Goal: Task Accomplishment & Management: Manage account settings

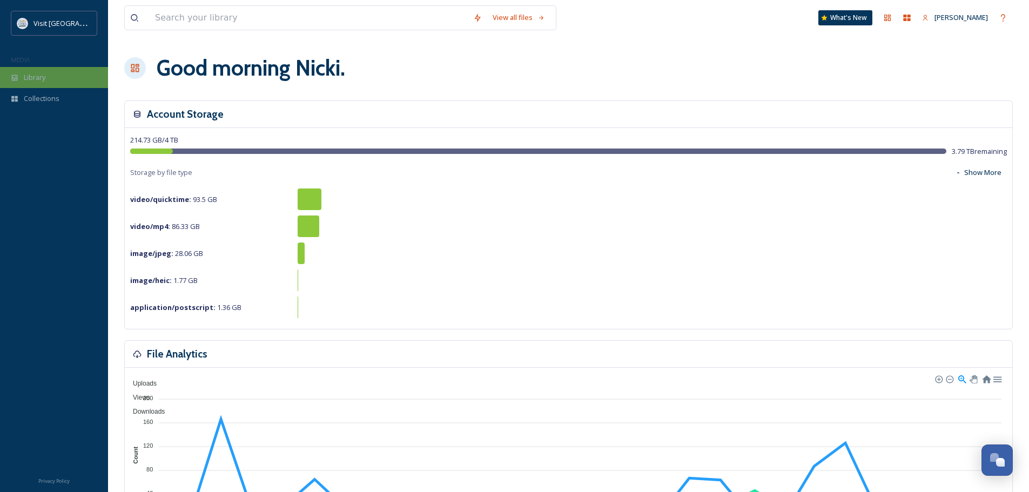
click at [38, 79] on span "Library" at bounding box center [35, 77] width 22 height 10
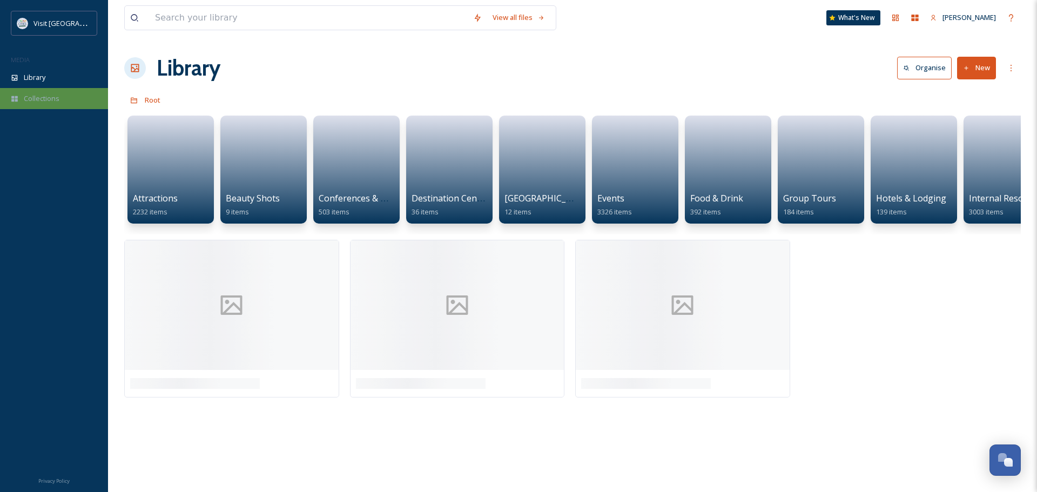
click at [38, 99] on span "Collections" at bounding box center [42, 98] width 36 height 10
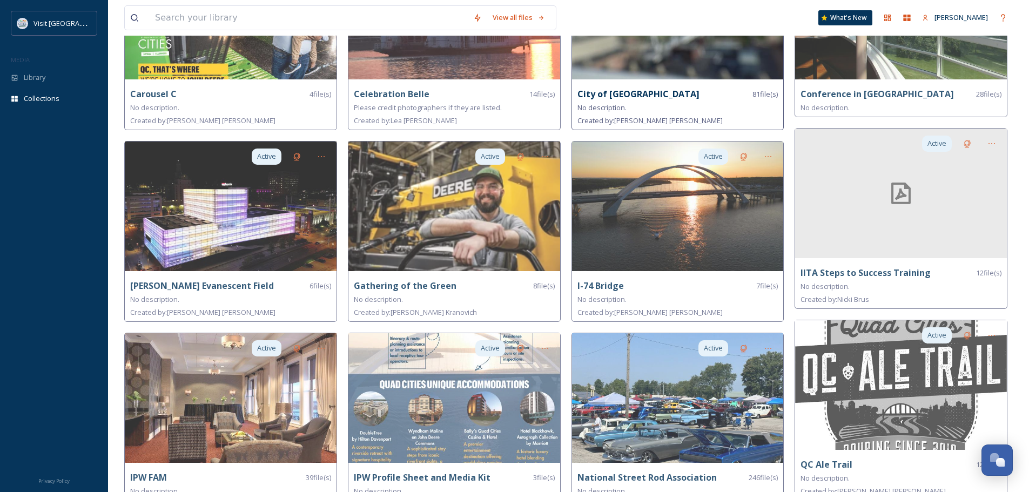
scroll to position [378, 0]
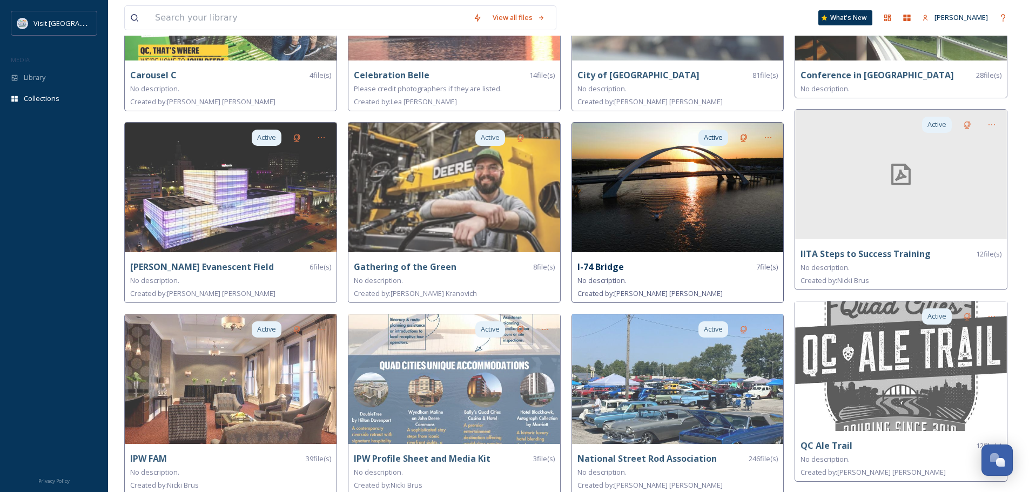
click at [703, 215] on img at bounding box center [678, 188] width 212 height 130
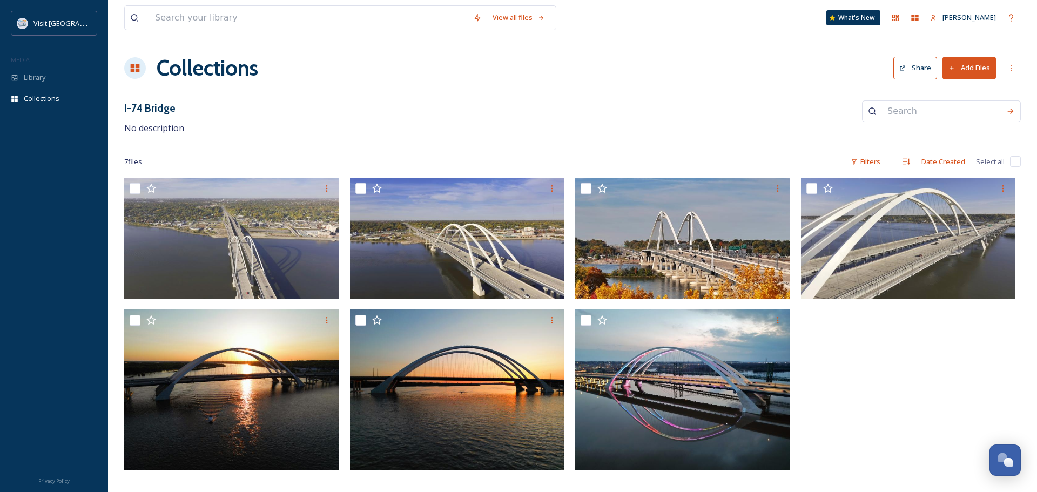
click at [967, 65] on button "Add Files" at bounding box center [969, 68] width 53 height 22
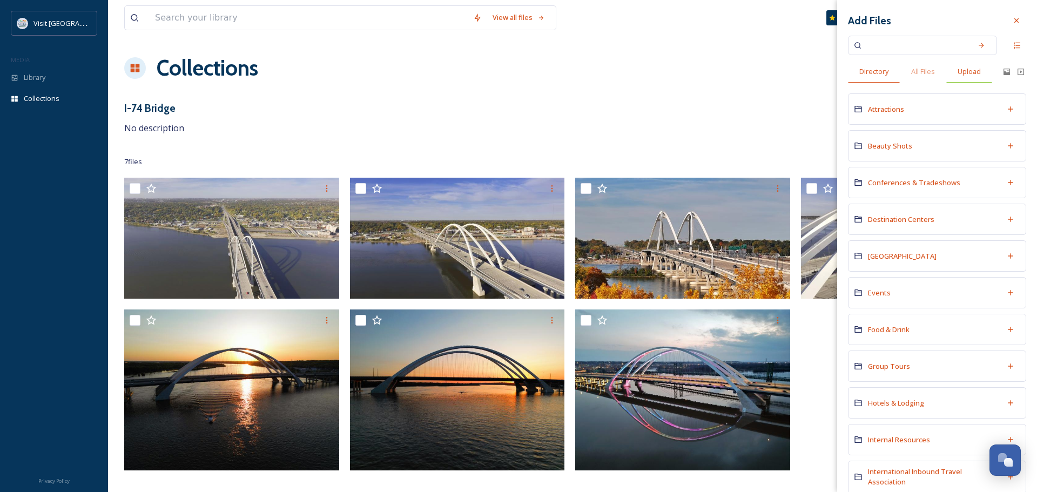
click at [976, 72] on span "Upload" at bounding box center [969, 71] width 23 height 10
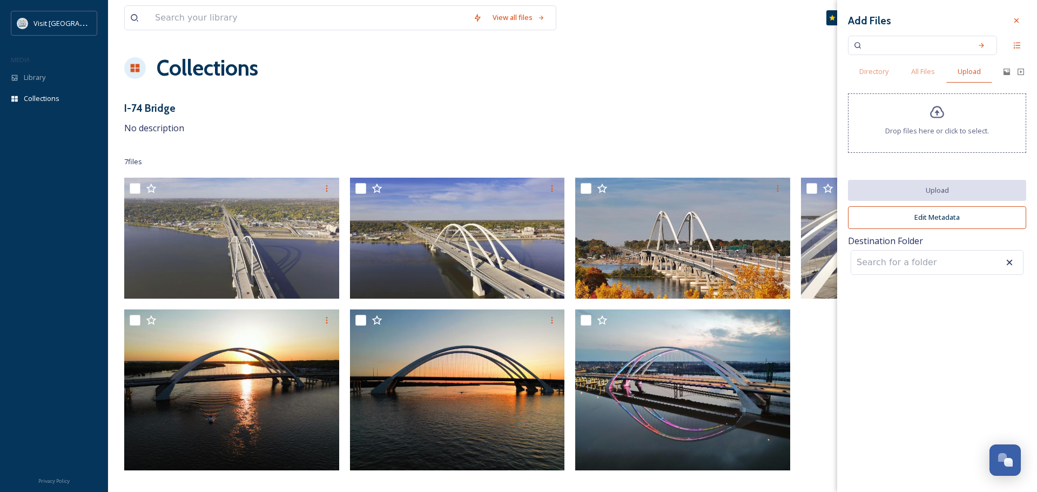
click at [926, 115] on div "Drop files here or click to select." at bounding box center [937, 122] width 178 height 59
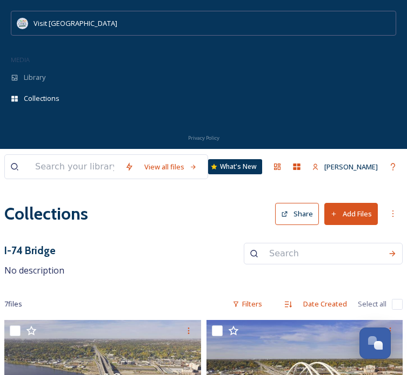
click at [359, 216] on button "Add Files" at bounding box center [350, 214] width 53 height 22
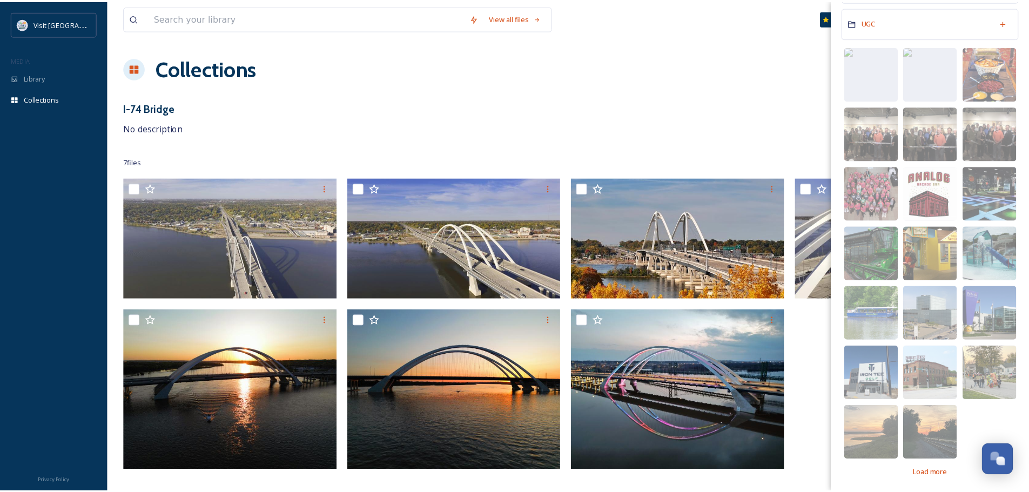
scroll to position [715, 0]
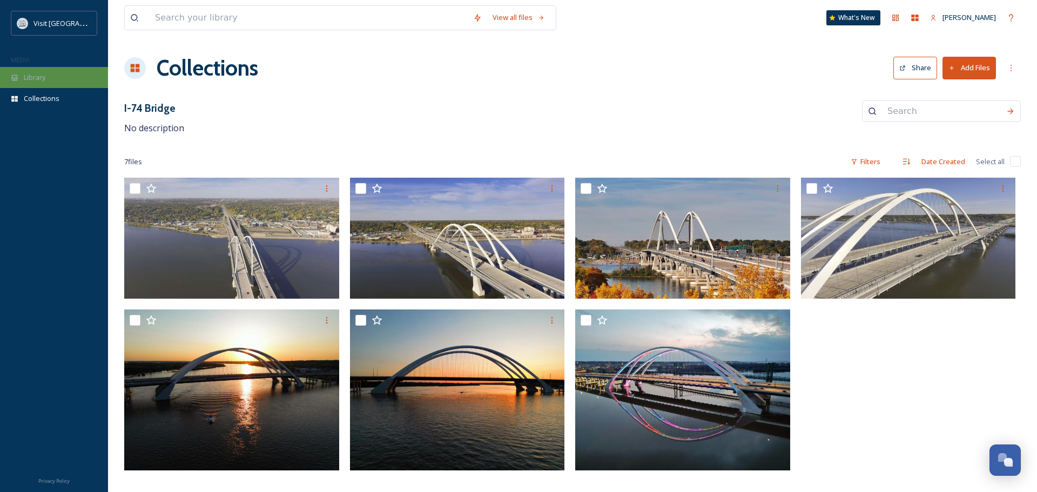
click at [35, 79] on span "Library" at bounding box center [35, 77] width 22 height 10
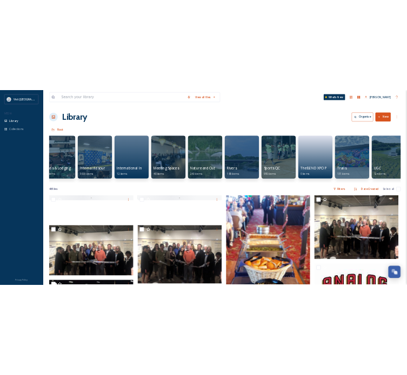
scroll to position [0, 784]
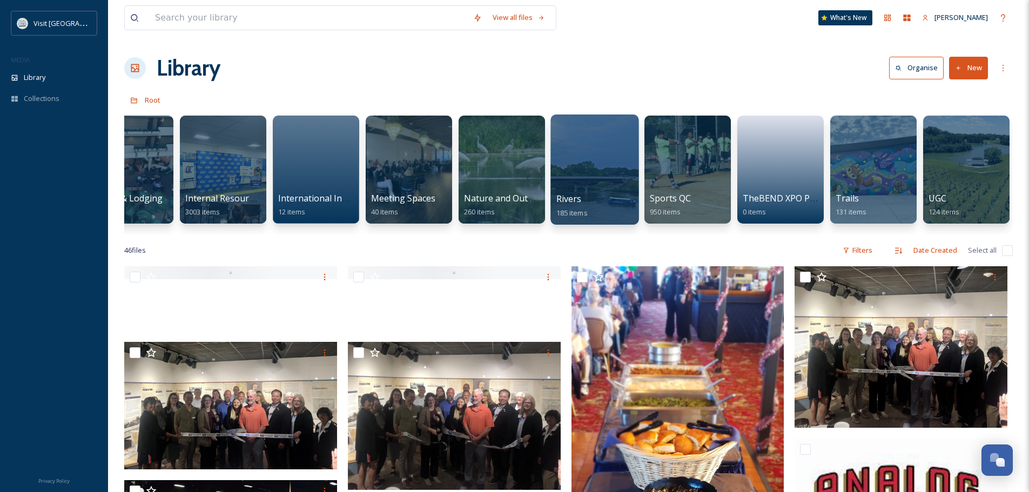
click at [587, 163] on div at bounding box center [594, 170] width 88 height 110
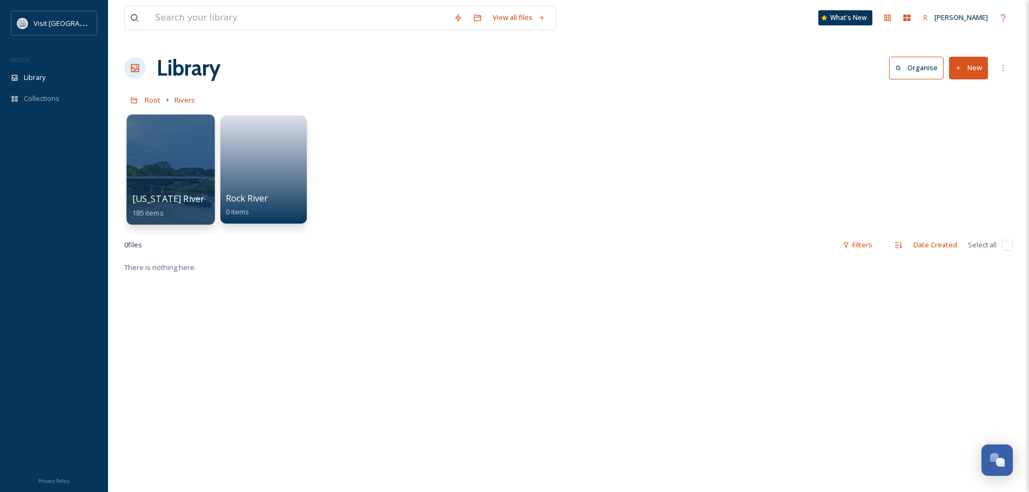
click at [154, 156] on div at bounding box center [170, 170] width 88 height 110
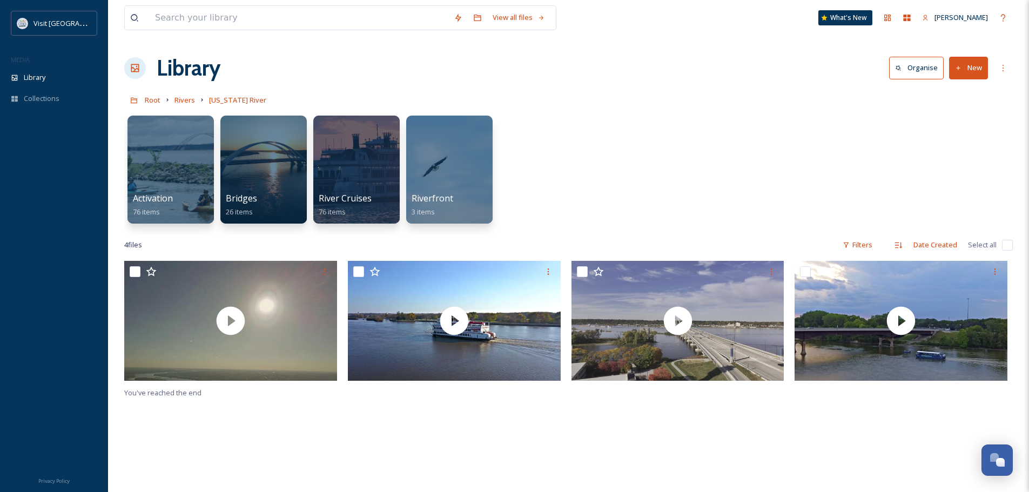
click at [974, 67] on button "New" at bounding box center [968, 68] width 39 height 22
click at [969, 89] on span "File Upload" at bounding box center [964, 93] width 36 height 10
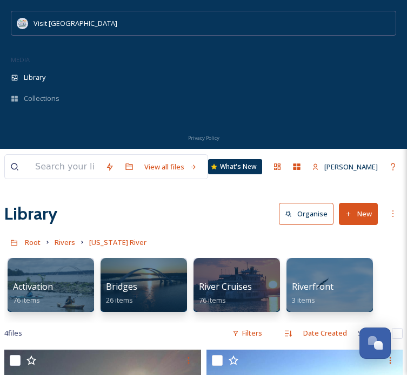
click at [365, 213] on button "New" at bounding box center [358, 214] width 39 height 22
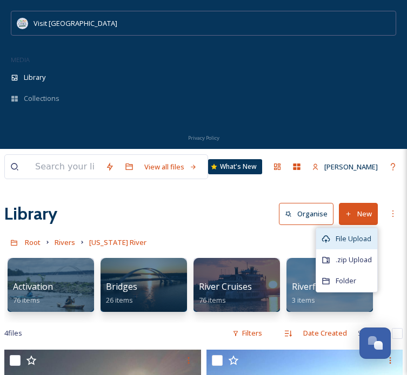
click at [354, 239] on span "File Upload" at bounding box center [353, 239] width 36 height 10
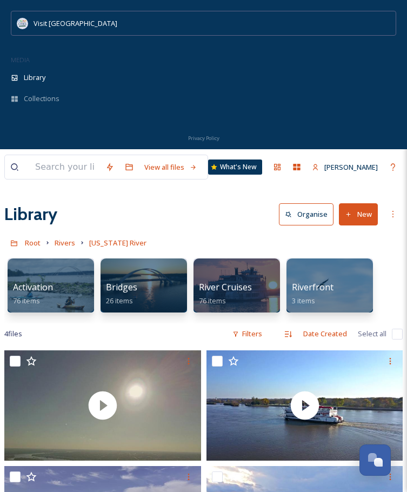
click at [355, 213] on button "New" at bounding box center [358, 214] width 39 height 22
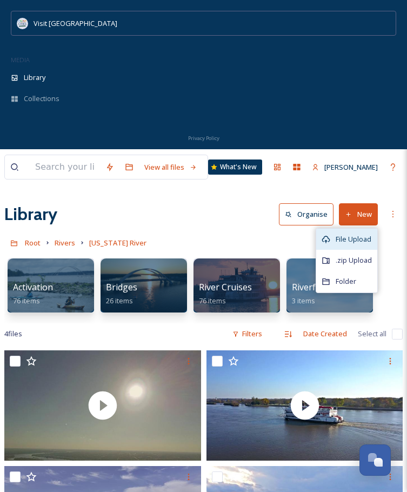
click at [354, 234] on span "File Upload" at bounding box center [353, 239] width 36 height 10
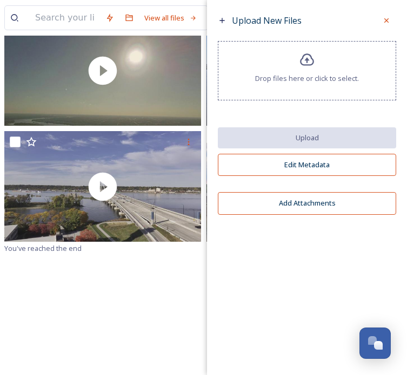
scroll to position [350, 0]
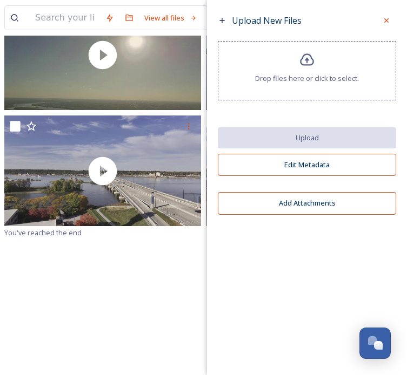
click at [311, 203] on button "Add Attachments" at bounding box center [307, 203] width 178 height 22
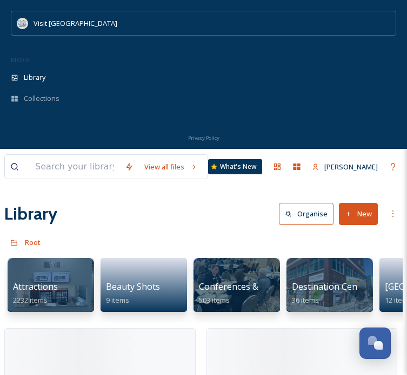
click at [366, 214] on button "New" at bounding box center [358, 214] width 39 height 22
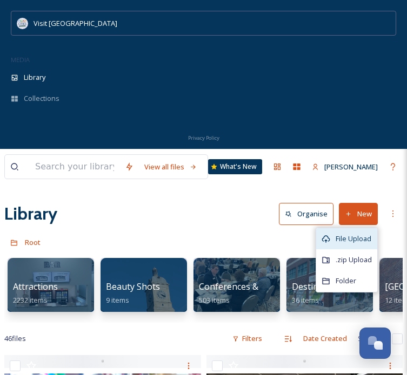
click at [358, 232] on div "File Upload" at bounding box center [346, 238] width 61 height 21
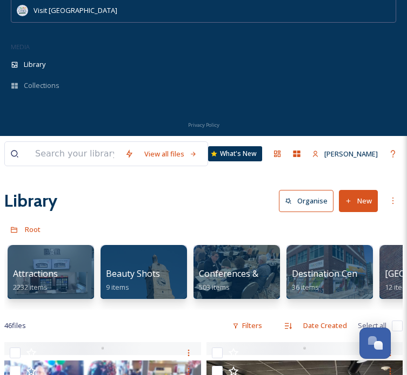
scroll to position [6, 0]
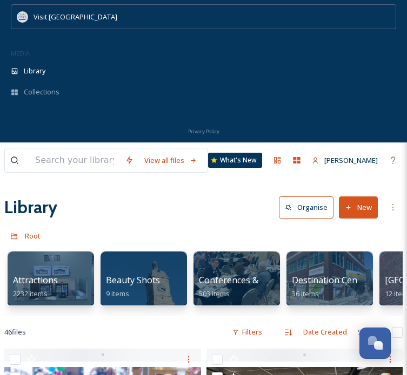
click at [353, 207] on button "New" at bounding box center [358, 208] width 39 height 22
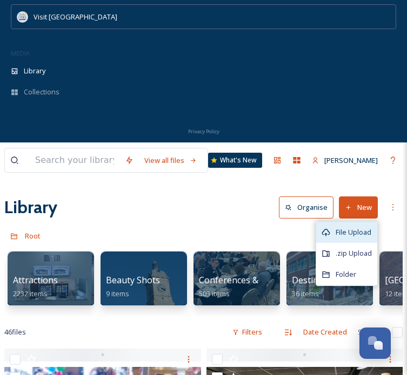
click at [361, 230] on span "File Upload" at bounding box center [353, 232] width 36 height 10
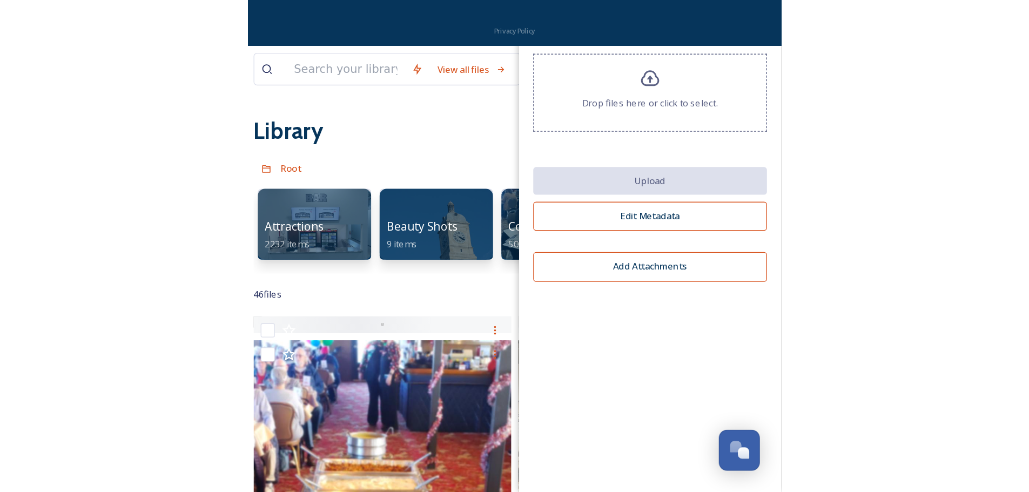
scroll to position [162, 0]
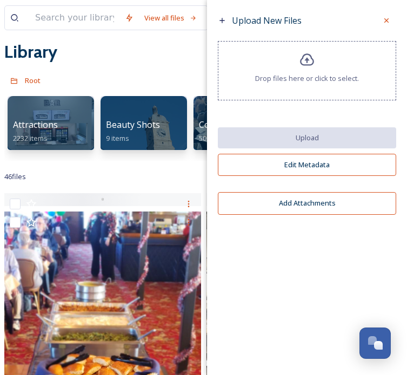
click at [306, 58] on icon at bounding box center [307, 59] width 14 height 12
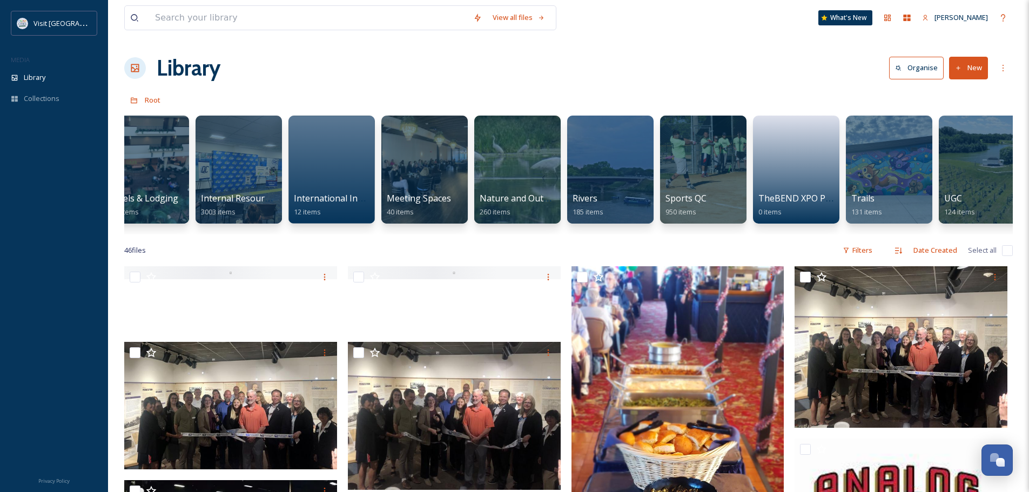
scroll to position [0, 784]
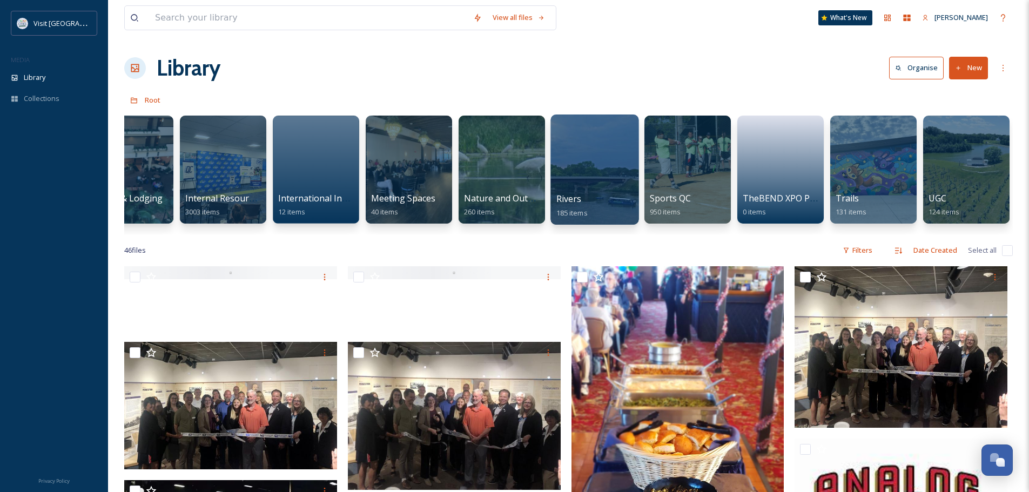
click at [598, 177] on div at bounding box center [594, 170] width 88 height 110
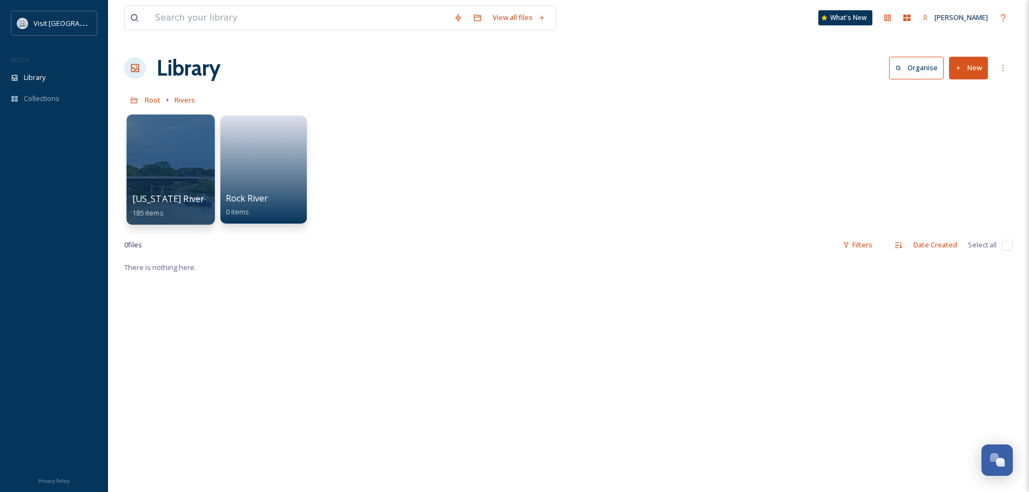
click at [166, 175] on div at bounding box center [170, 170] width 88 height 110
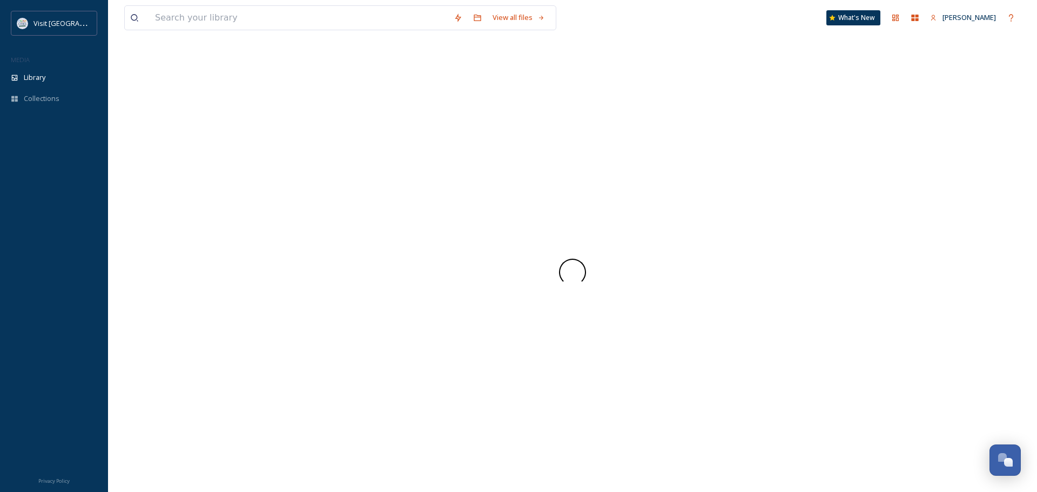
click at [166, 175] on div at bounding box center [572, 272] width 897 height 440
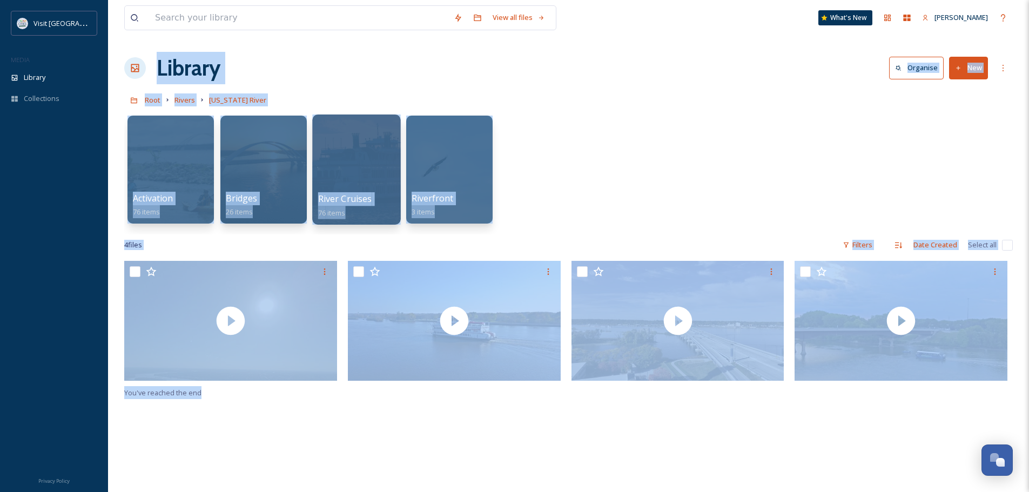
click at [353, 186] on div at bounding box center [356, 170] width 88 height 110
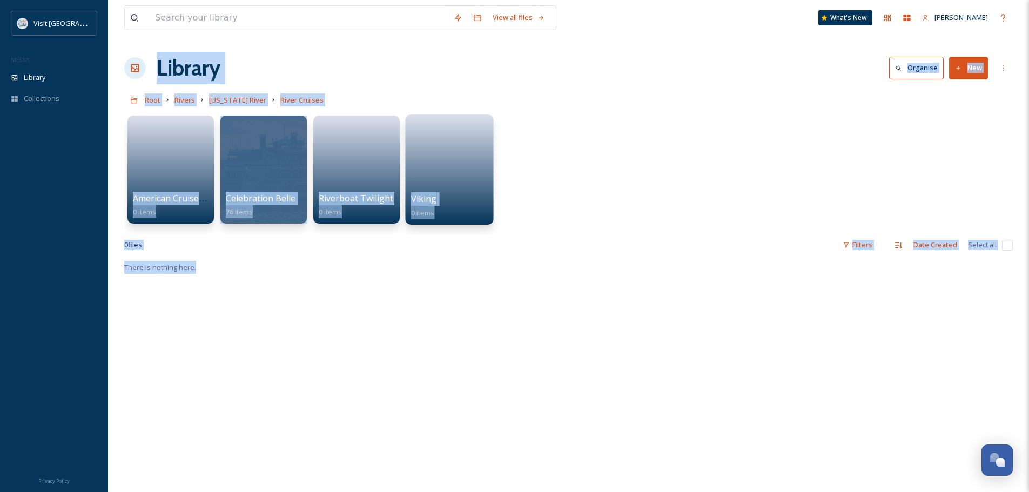
click at [455, 189] on link at bounding box center [449, 156] width 77 height 72
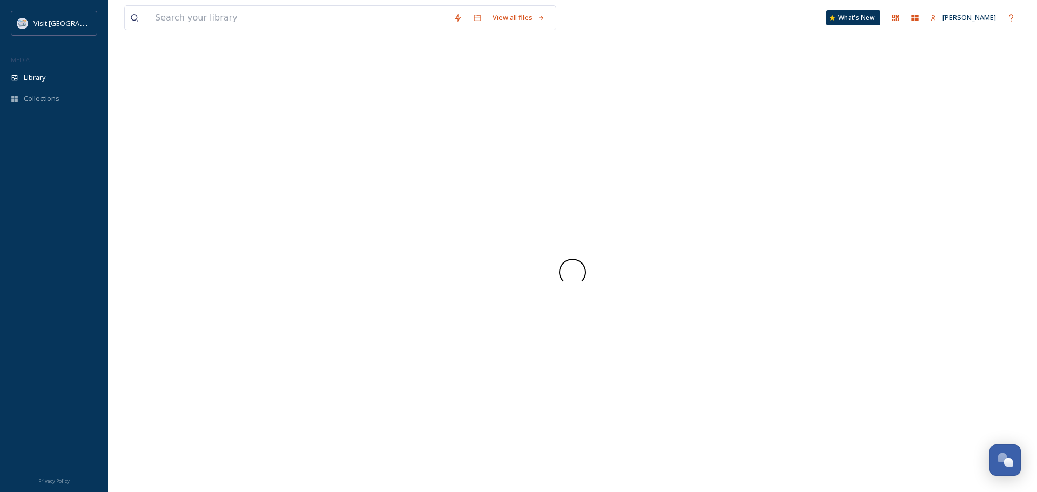
click at [455, 189] on div at bounding box center [572, 272] width 897 height 440
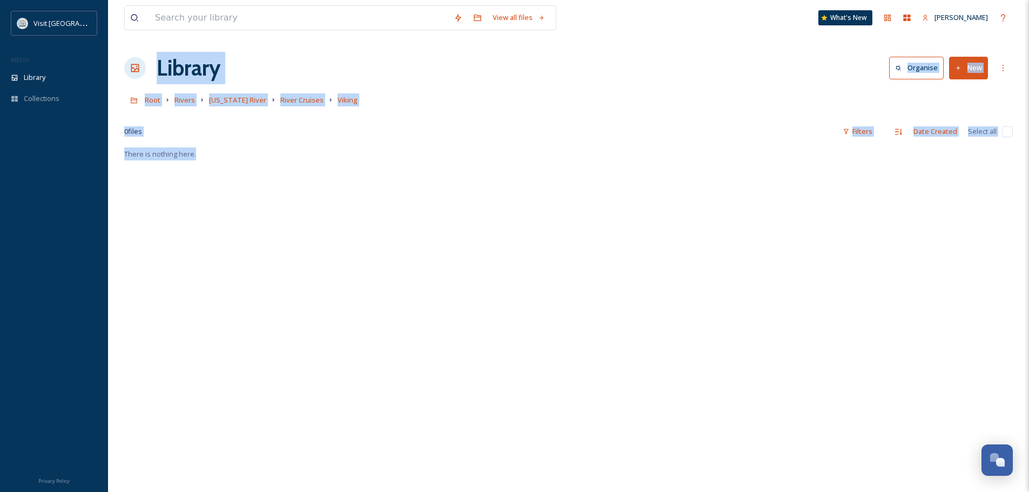
click at [971, 66] on button "New" at bounding box center [968, 68] width 39 height 22
click at [964, 88] on span "File Upload" at bounding box center [964, 93] width 36 height 10
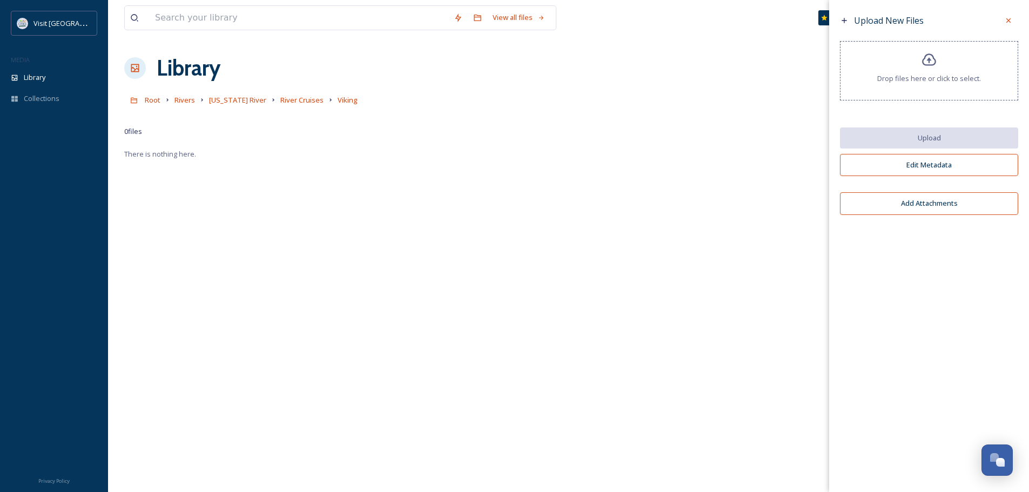
click at [931, 59] on icon at bounding box center [929, 60] width 16 height 16
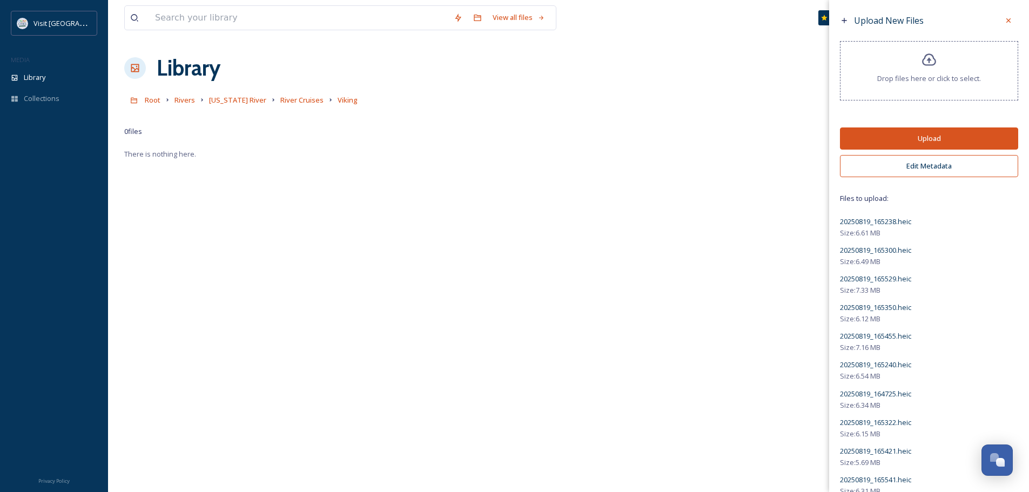
click at [929, 139] on button "Upload" at bounding box center [929, 138] width 178 height 22
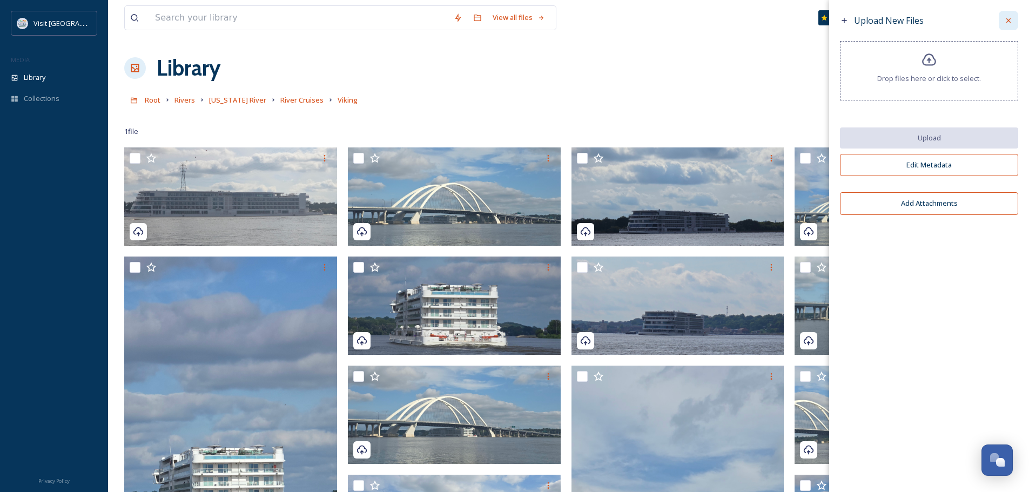
click at [1008, 18] on icon at bounding box center [1008, 20] width 9 height 9
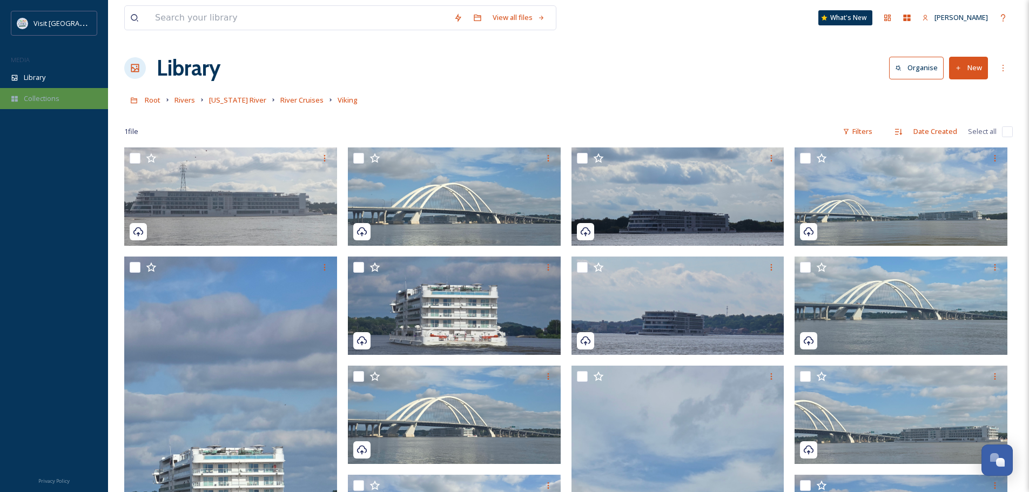
click at [43, 99] on span "Collections" at bounding box center [42, 98] width 36 height 10
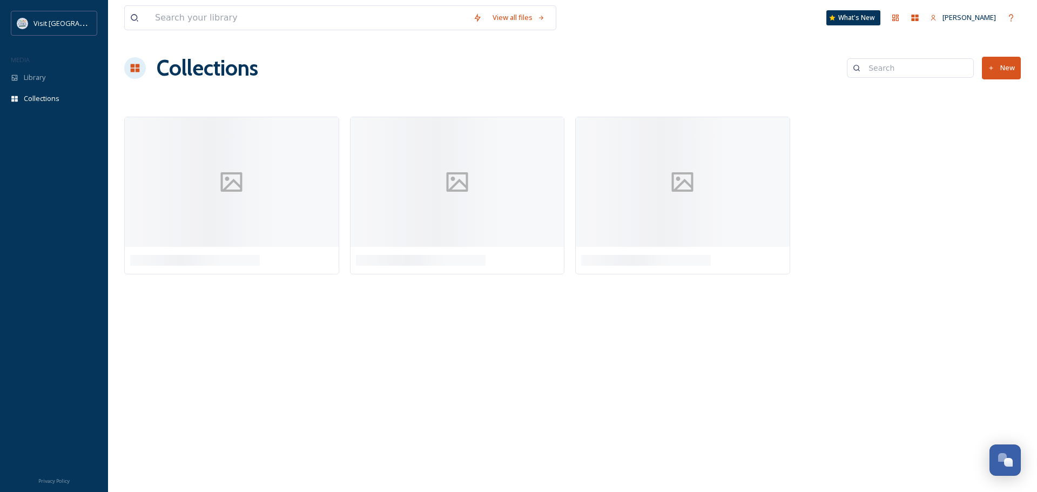
click at [888, 68] on input at bounding box center [915, 68] width 105 height 22
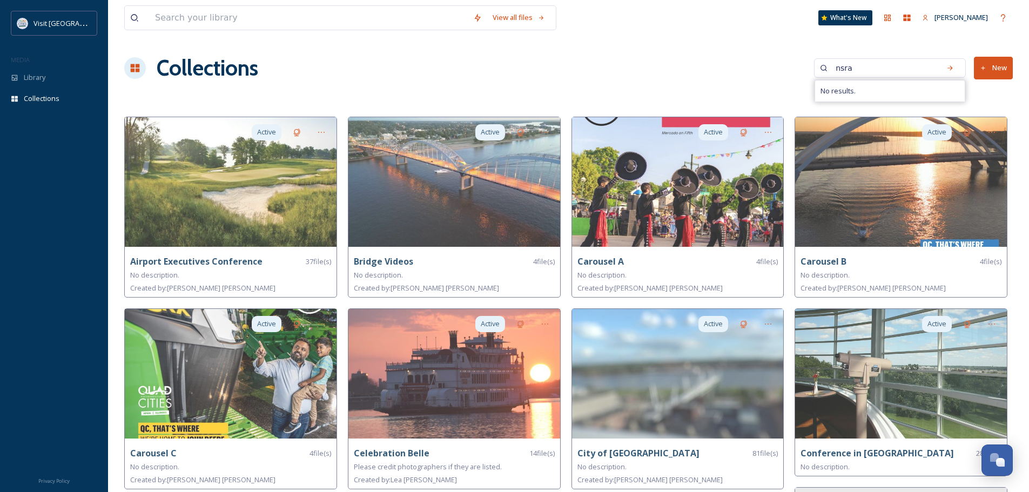
type input "nsra"
click at [1001, 68] on button "New" at bounding box center [993, 68] width 39 height 22
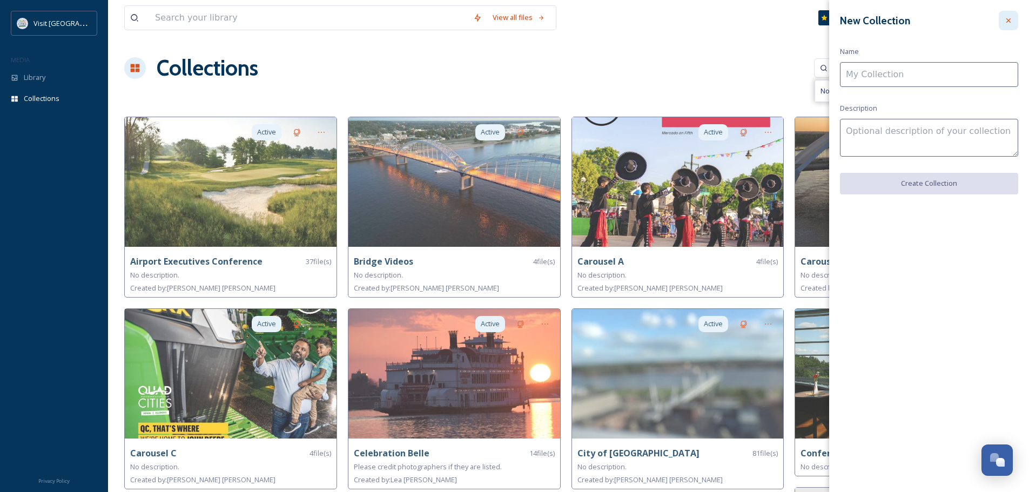
click at [1010, 22] on icon at bounding box center [1008, 20] width 4 height 4
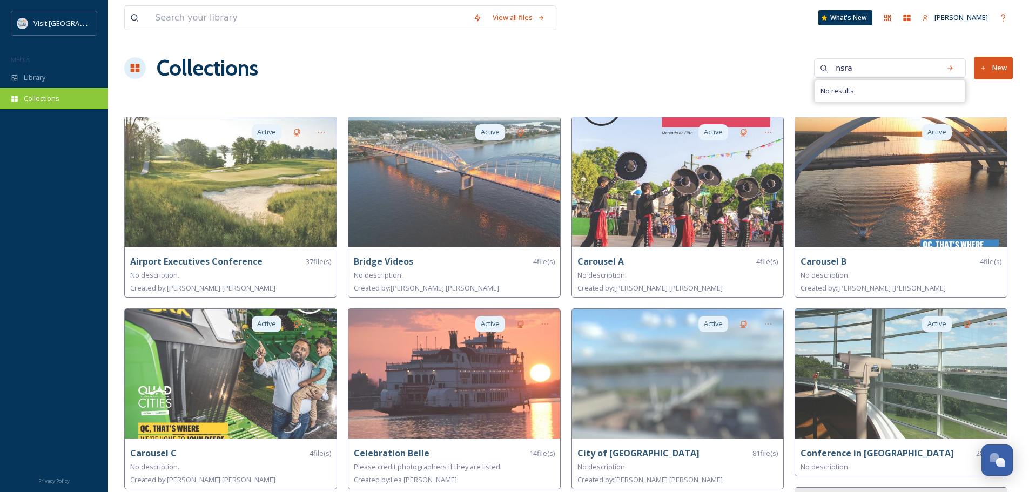
click at [39, 100] on span "Collections" at bounding box center [42, 98] width 36 height 10
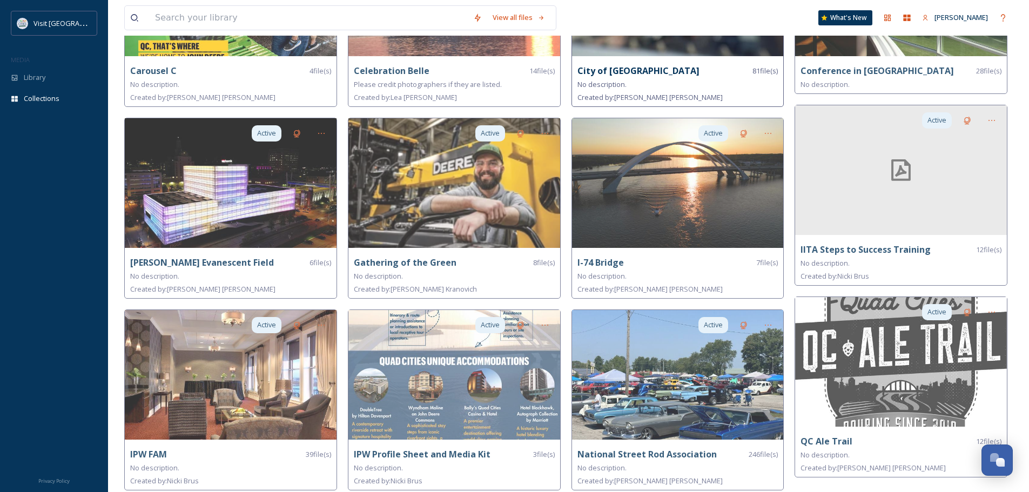
scroll to position [486, 0]
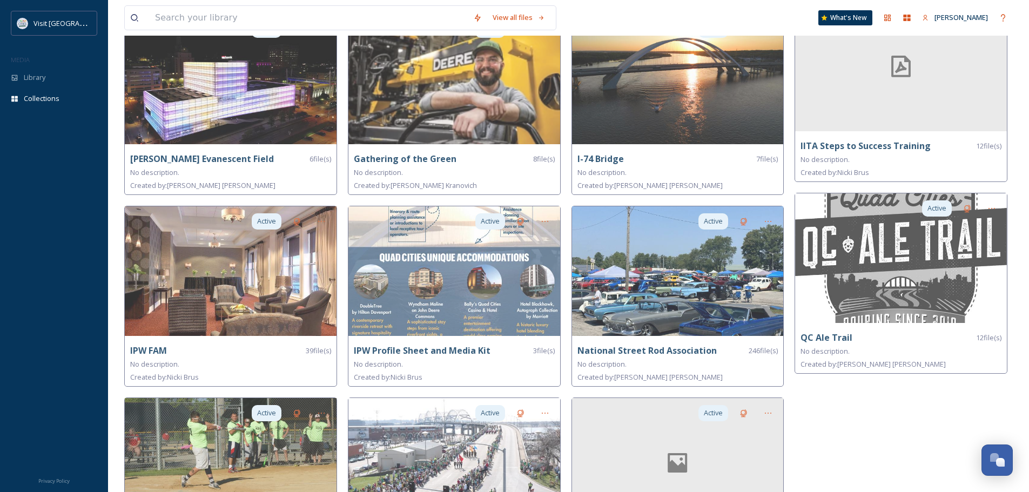
click at [658, 315] on img at bounding box center [678, 271] width 212 height 130
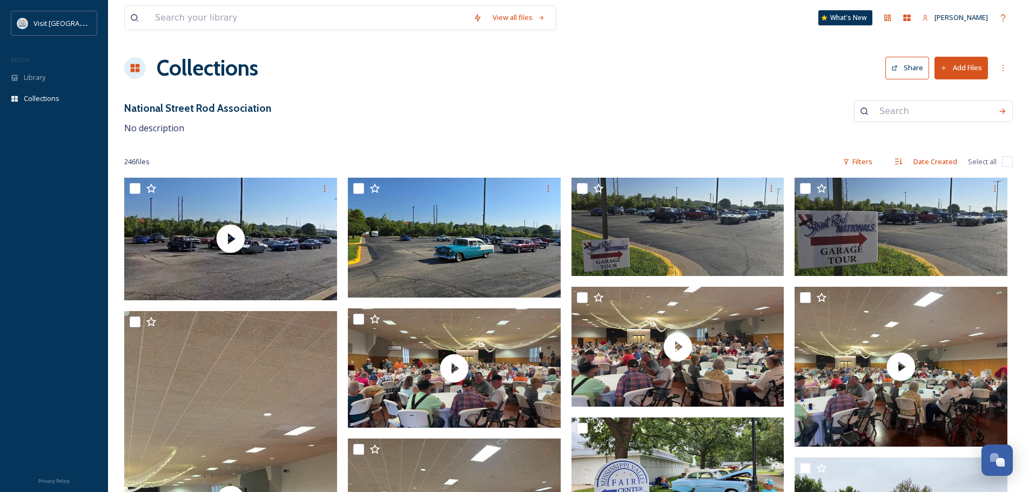
click at [965, 70] on button "Add Files" at bounding box center [960, 68] width 53 height 22
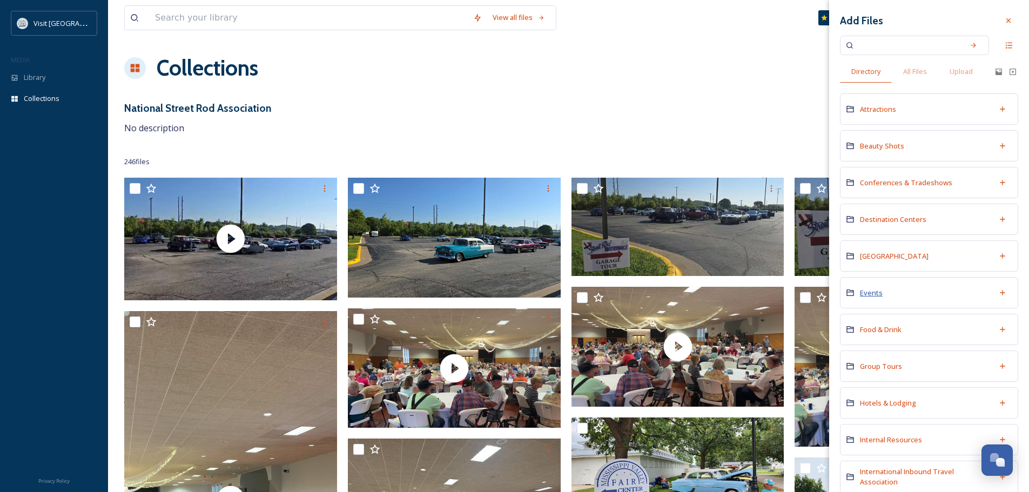
click at [869, 294] on span "Events" at bounding box center [871, 293] width 23 height 10
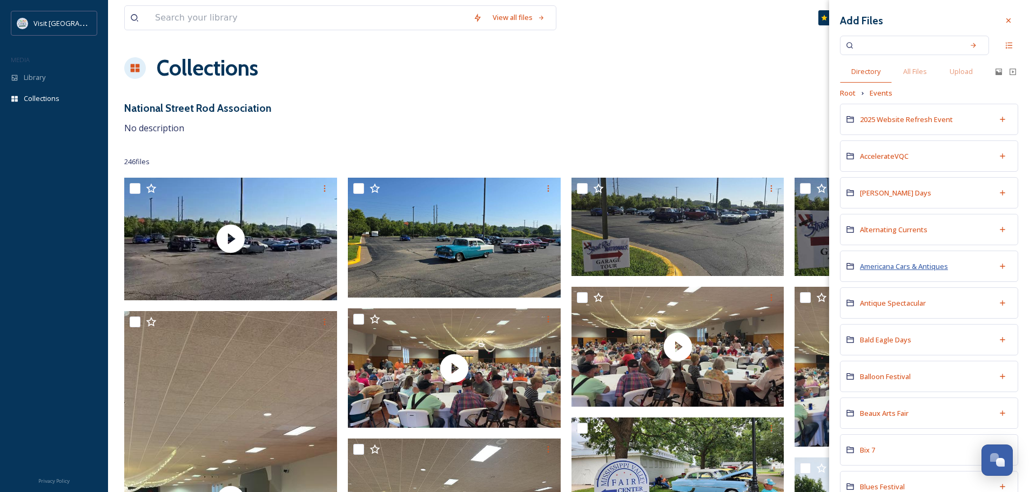
click at [928, 267] on span "Americana Cars & Antiques" at bounding box center [904, 266] width 88 height 10
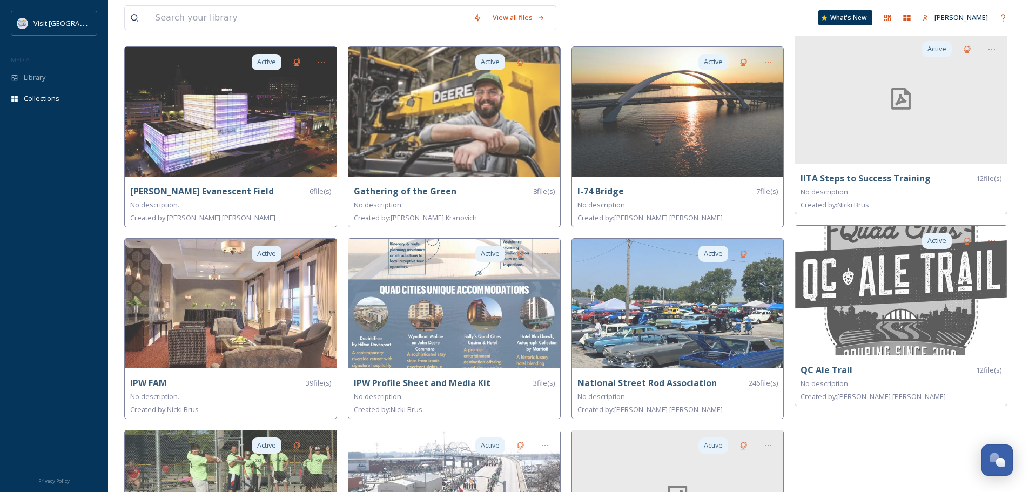
scroll to position [486, 0]
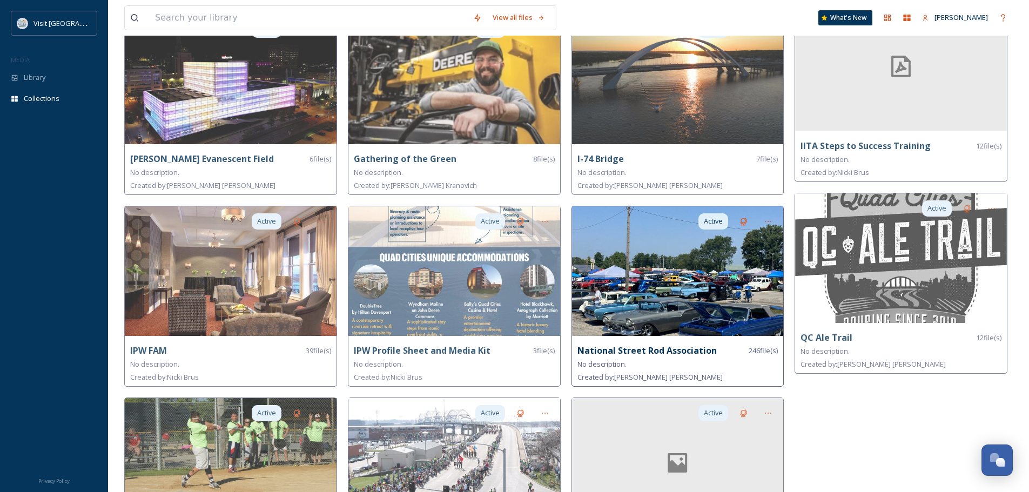
click at [687, 270] on img at bounding box center [678, 271] width 212 height 130
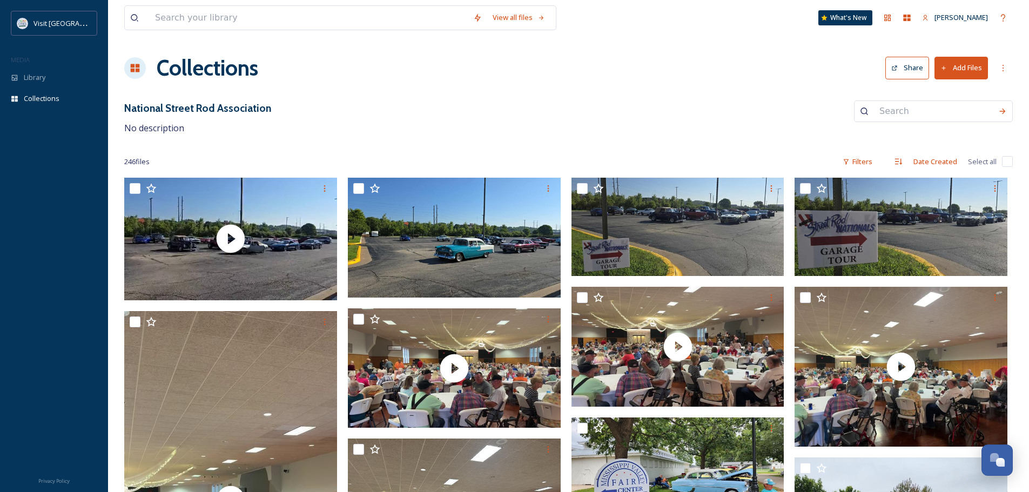
click at [964, 69] on button "Add Files" at bounding box center [960, 68] width 53 height 22
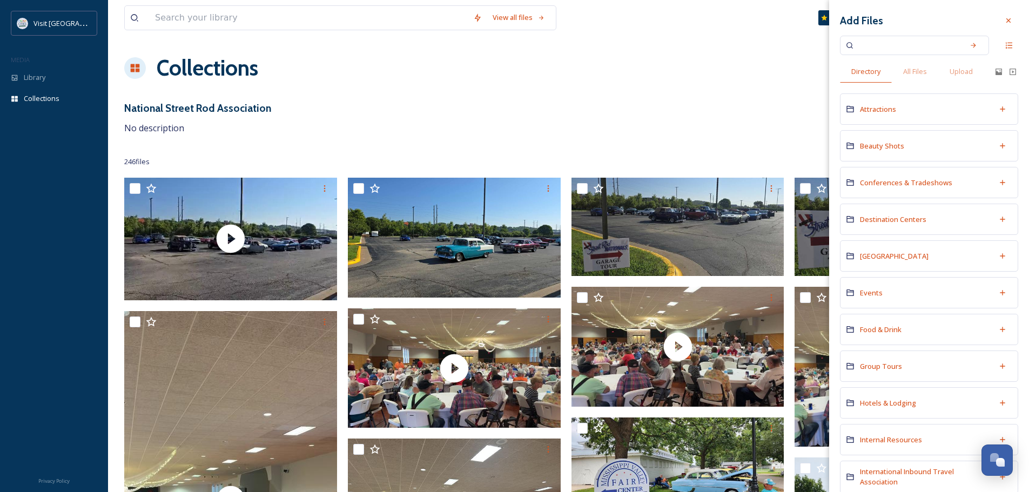
click at [964, 68] on span "Upload" at bounding box center [961, 71] width 23 height 10
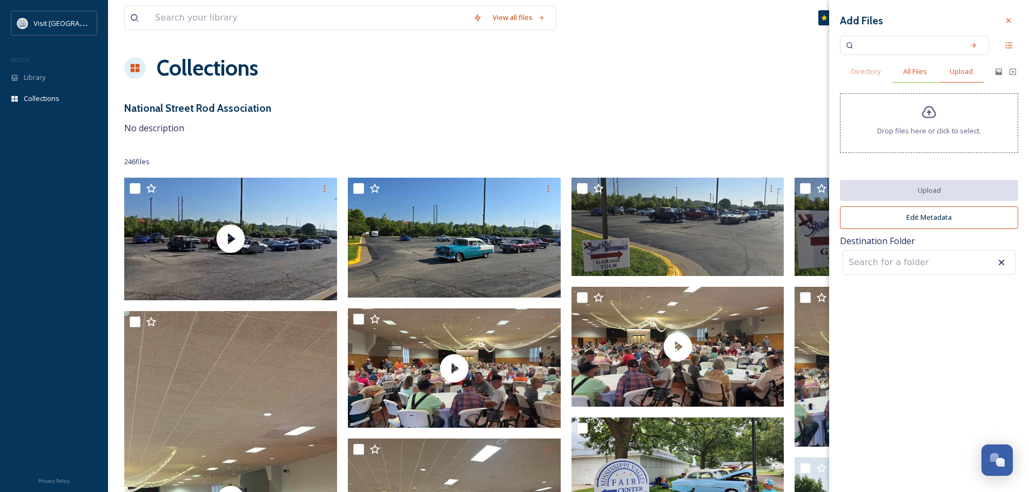
click at [907, 71] on span "All Files" at bounding box center [915, 71] width 24 height 10
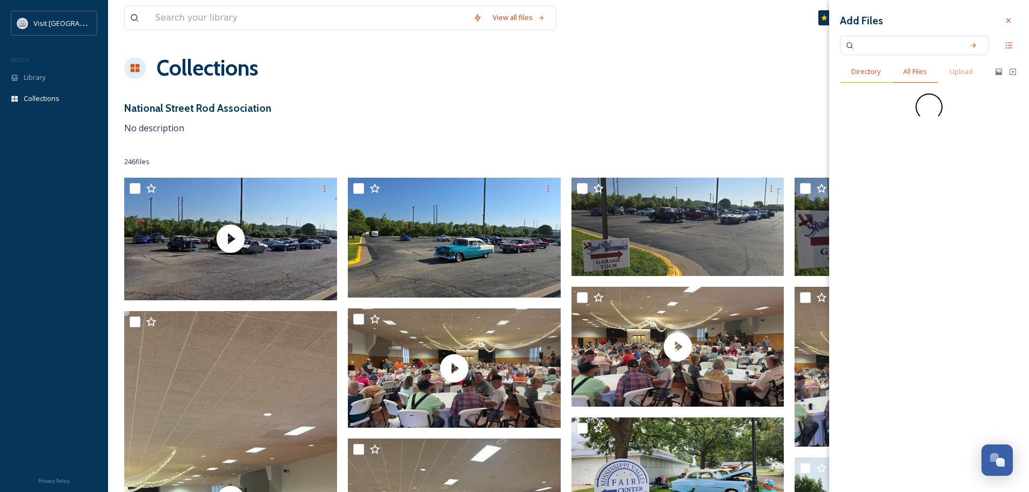
click at [867, 72] on span "Directory" at bounding box center [865, 71] width 29 height 10
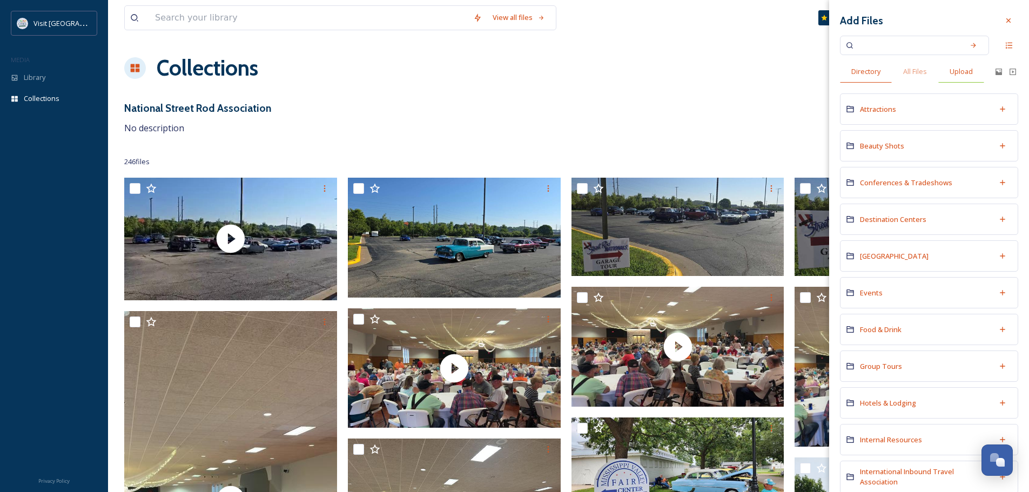
click at [968, 74] on span "Upload" at bounding box center [961, 71] width 23 height 10
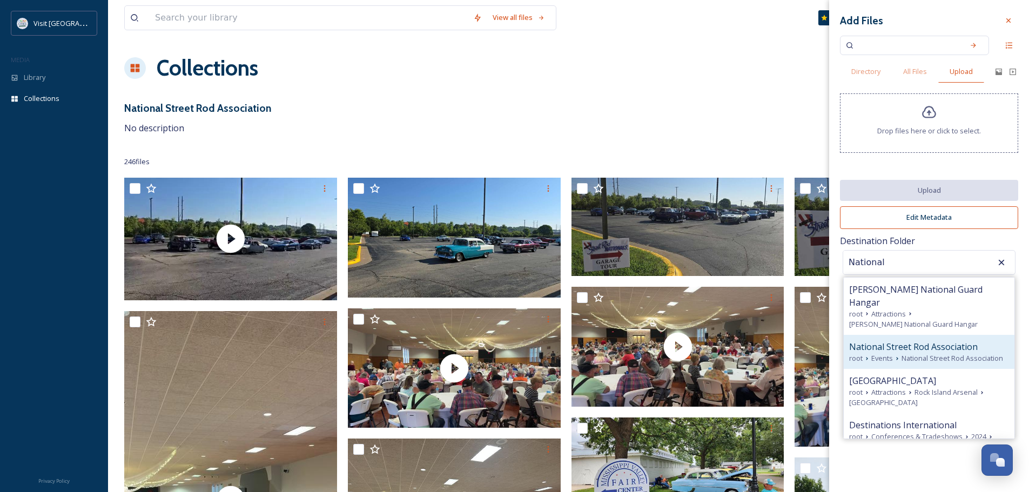
click at [927, 340] on span "National Street Rod Association" at bounding box center [913, 346] width 129 height 13
type input "National Street Rod Association"
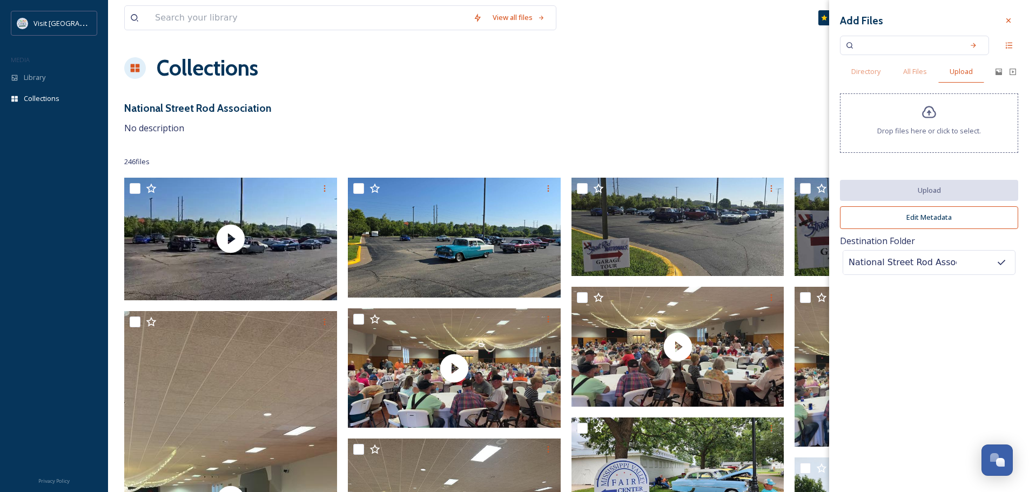
click at [925, 110] on icon at bounding box center [929, 112] width 14 height 12
click at [924, 115] on icon at bounding box center [929, 113] width 16 height 16
click at [929, 116] on icon at bounding box center [929, 113] width 16 height 16
click at [925, 116] on icon at bounding box center [929, 113] width 16 height 16
click at [931, 111] on icon at bounding box center [929, 113] width 16 height 16
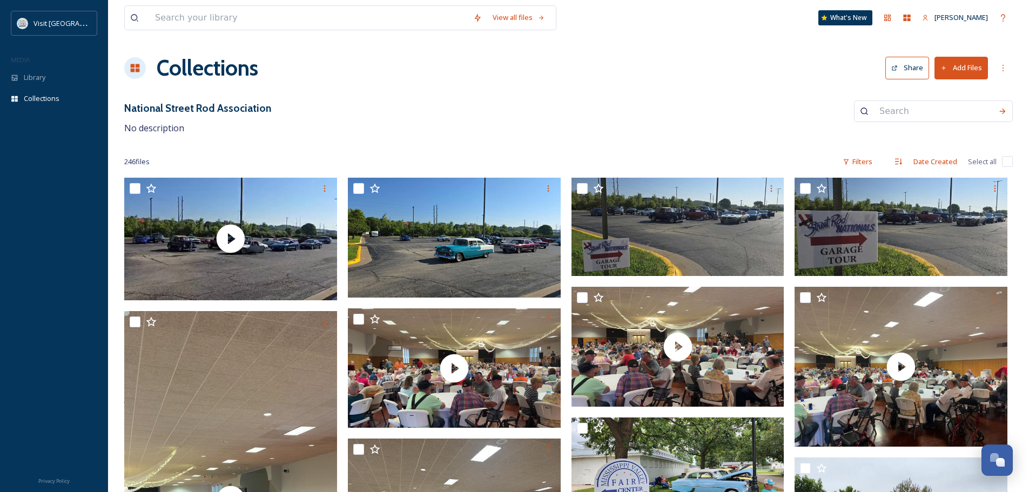
click at [963, 62] on button "Add Files" at bounding box center [960, 68] width 53 height 22
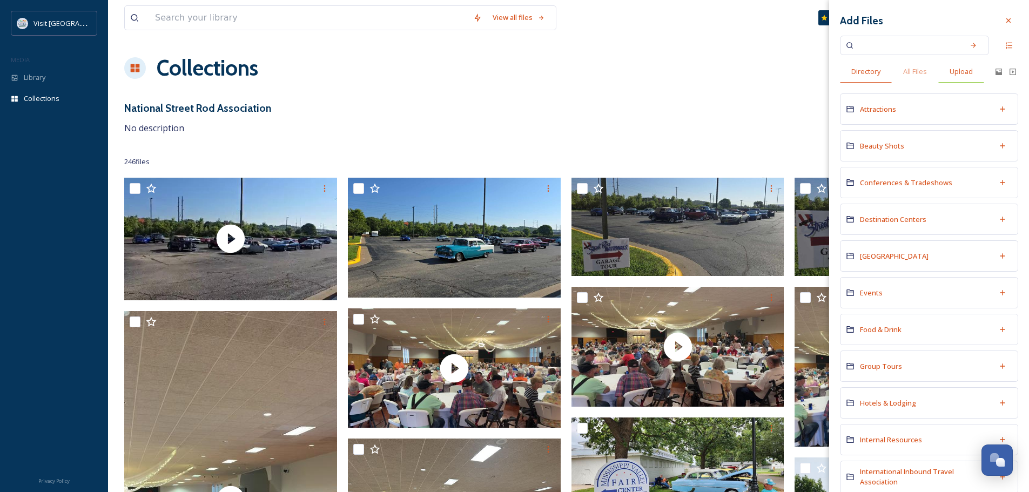
click at [962, 72] on span "Upload" at bounding box center [961, 71] width 23 height 10
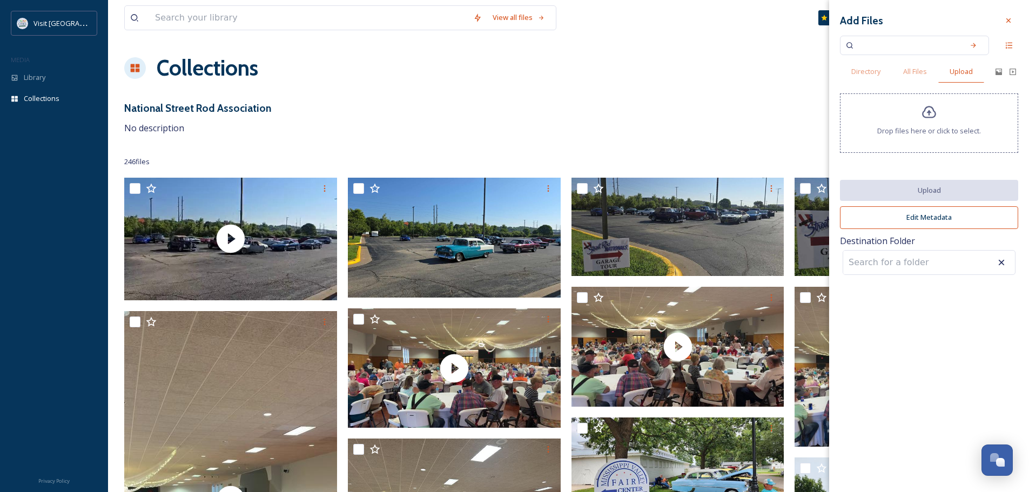
click at [904, 264] on input at bounding box center [902, 263] width 119 height 24
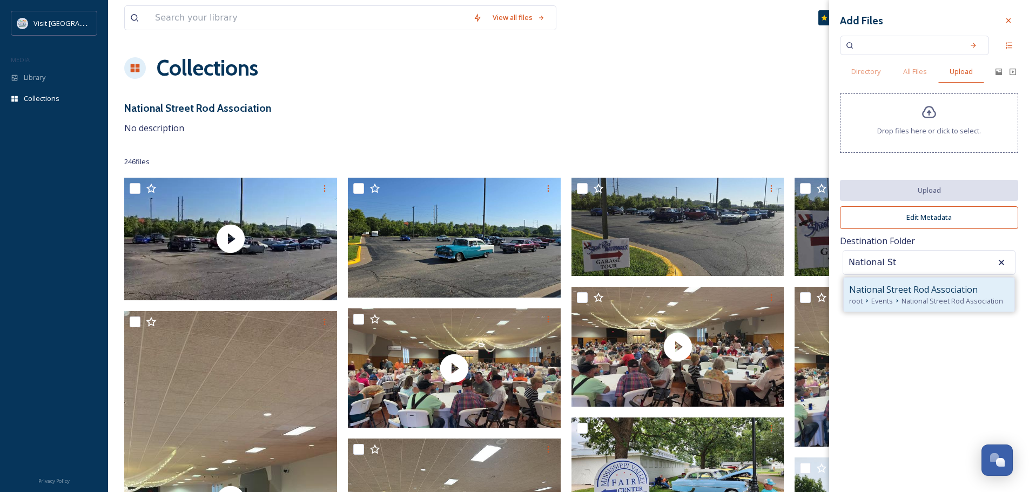
click at [917, 301] on span "National Street Rod Association" at bounding box center [952, 301] width 102 height 10
type input "National Street Rod Association"
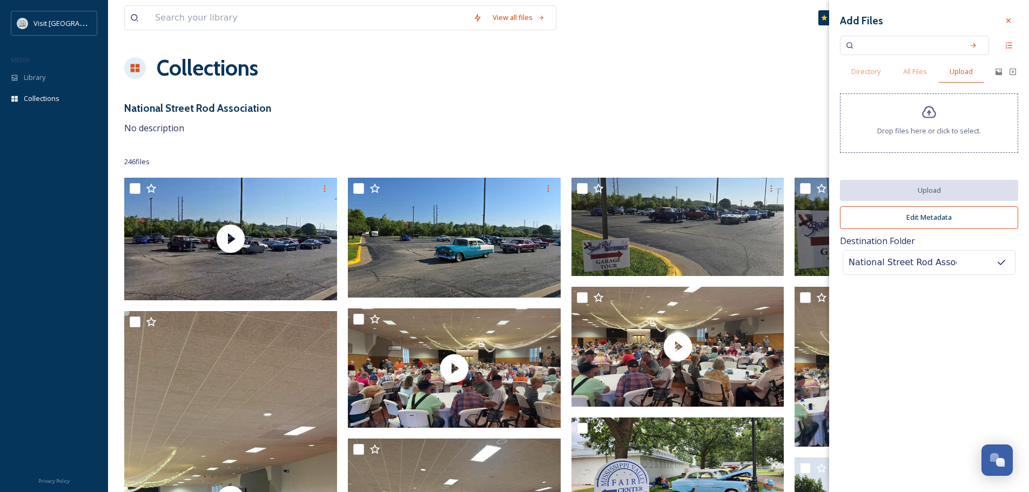
click at [931, 114] on icon at bounding box center [929, 113] width 16 height 16
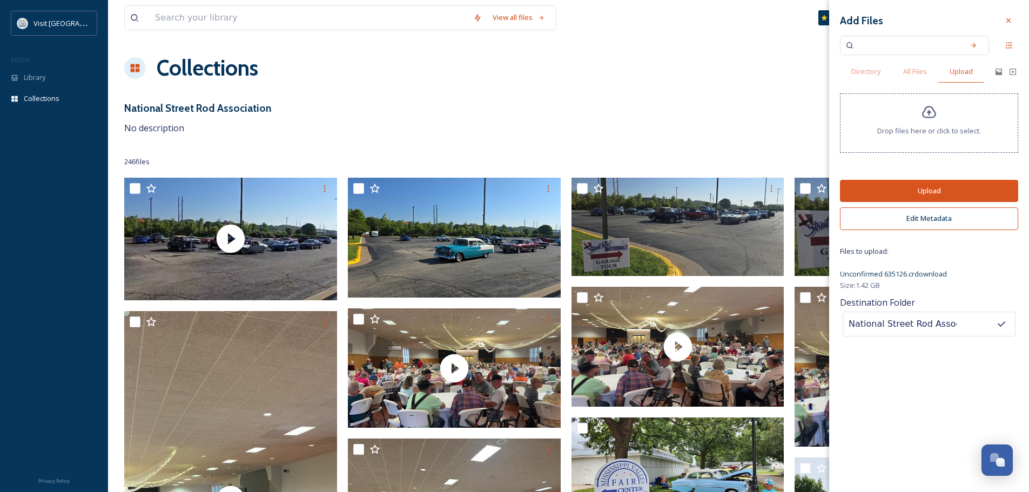
click at [944, 191] on button "Upload" at bounding box center [929, 191] width 178 height 22
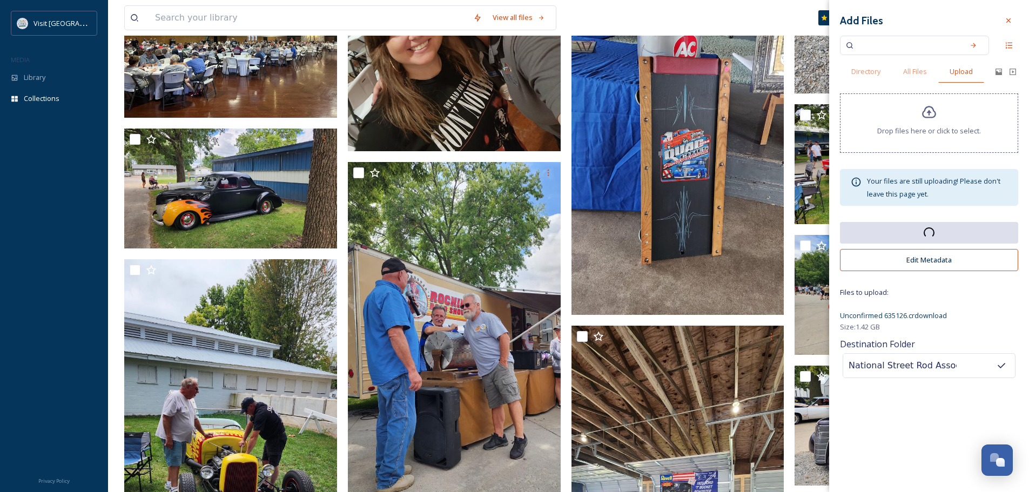
scroll to position [702, 0]
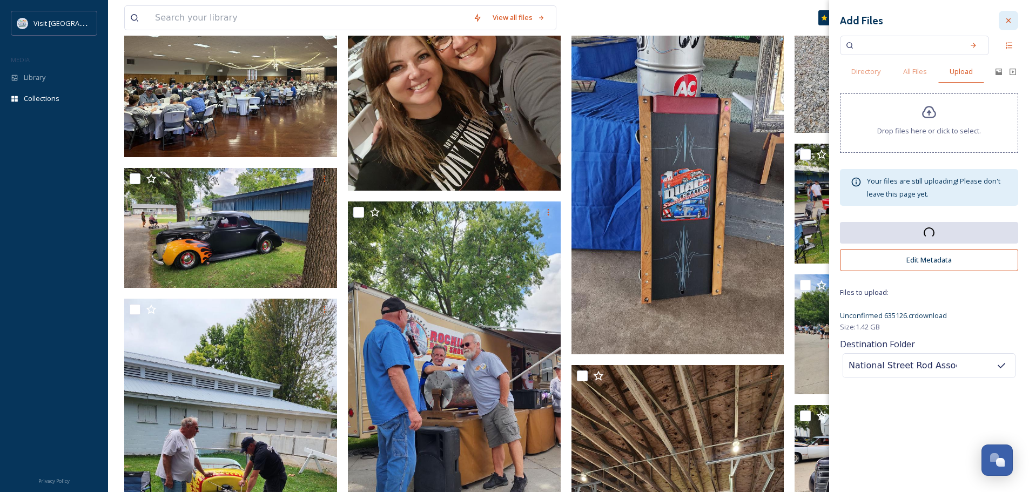
click at [1009, 18] on icon at bounding box center [1008, 20] width 9 height 9
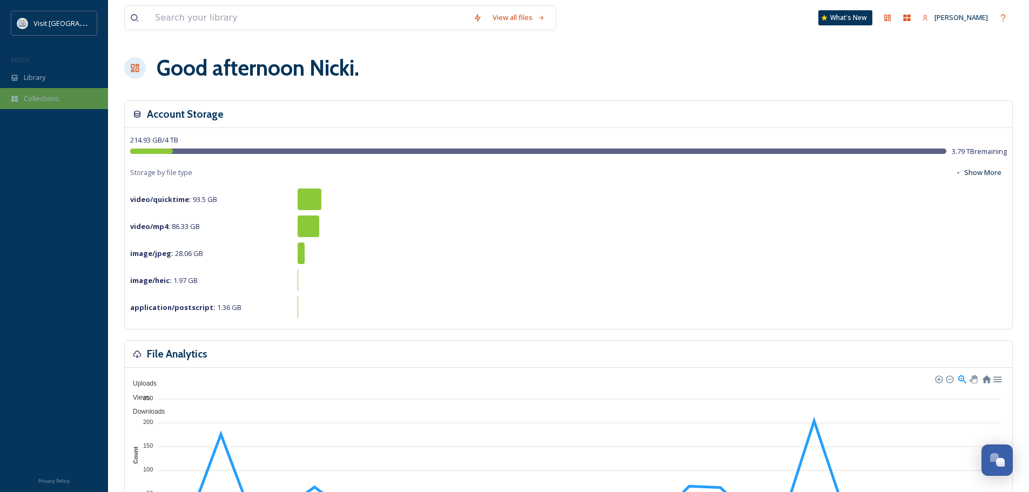
click at [38, 102] on span "Collections" at bounding box center [42, 98] width 36 height 10
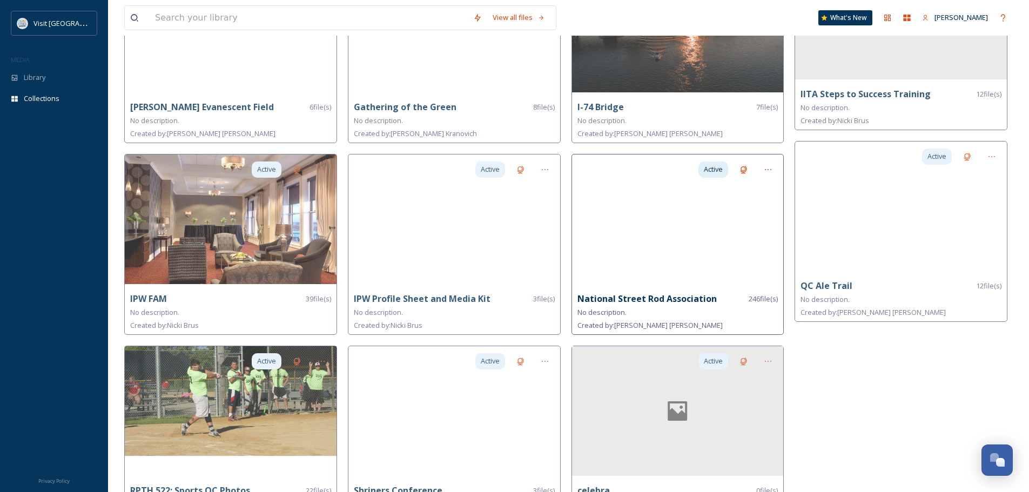
scroll to position [540, 0]
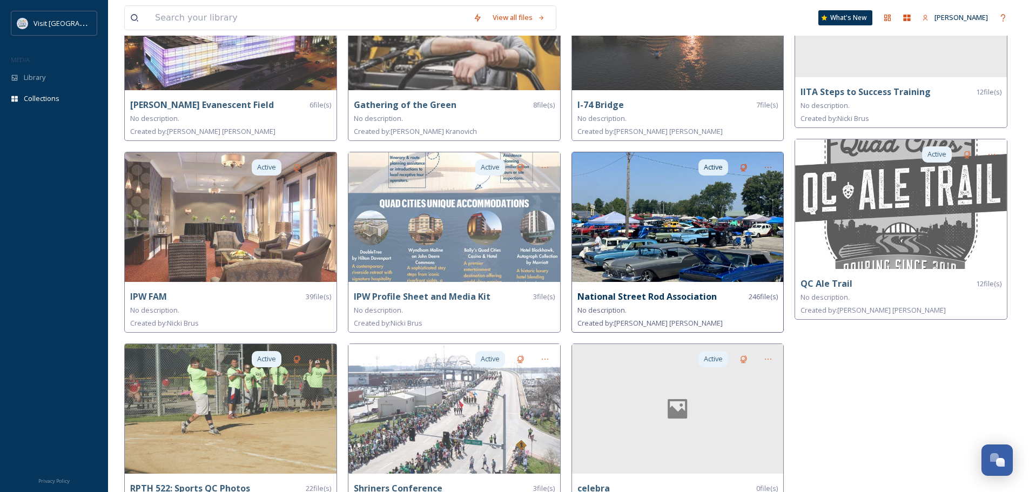
click at [691, 225] on img at bounding box center [678, 217] width 212 height 130
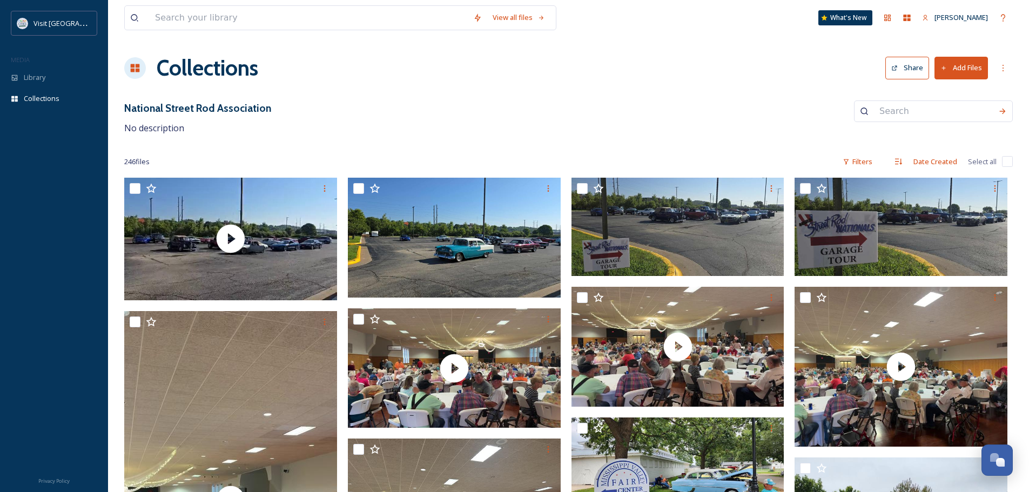
click at [957, 63] on button "Add Files" at bounding box center [960, 68] width 53 height 22
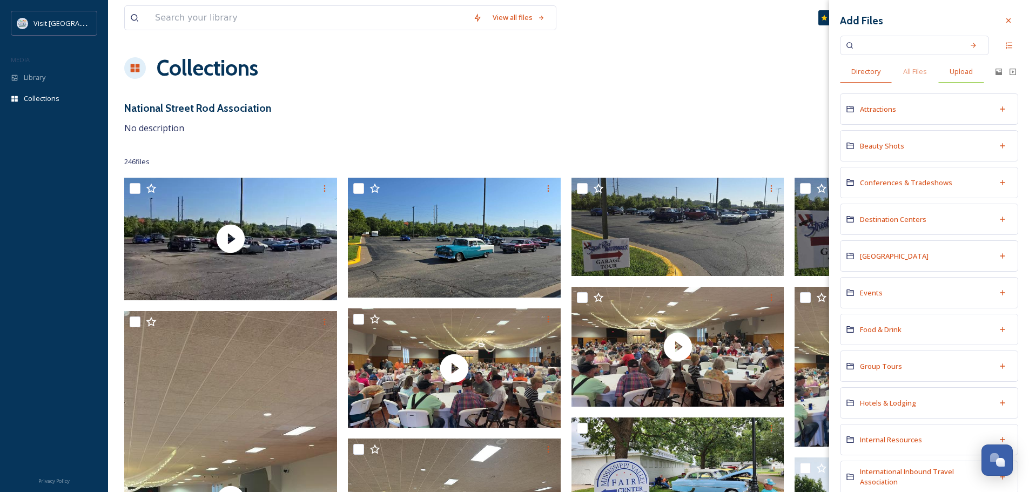
click at [964, 72] on span "Upload" at bounding box center [961, 71] width 23 height 10
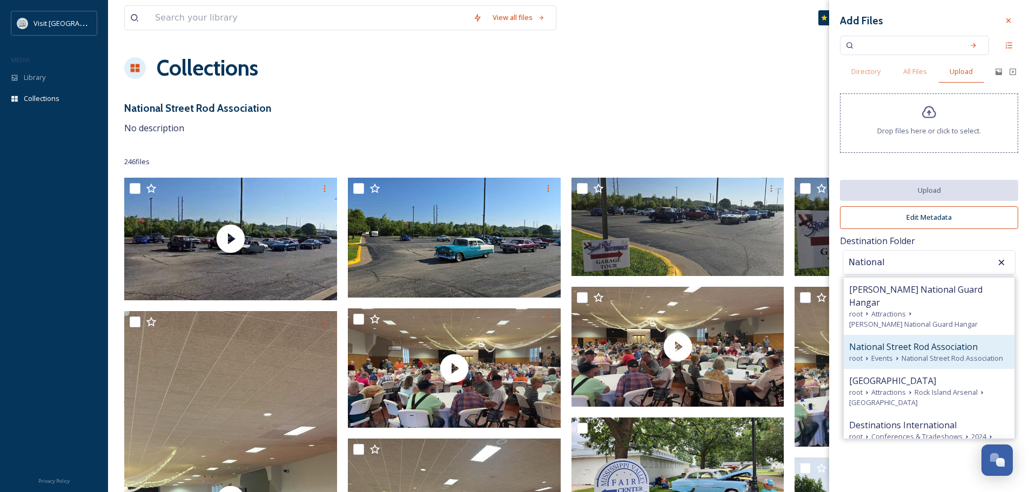
click at [934, 353] on div "root Events National Street Rod Association" at bounding box center [929, 358] width 160 height 10
type input "National Street Rod Association"
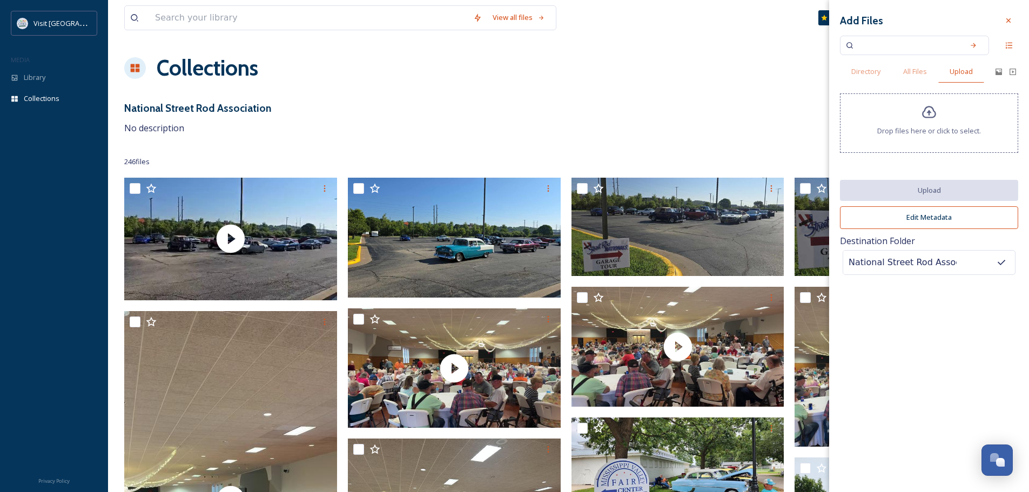
click at [923, 113] on icon at bounding box center [929, 112] width 14 height 12
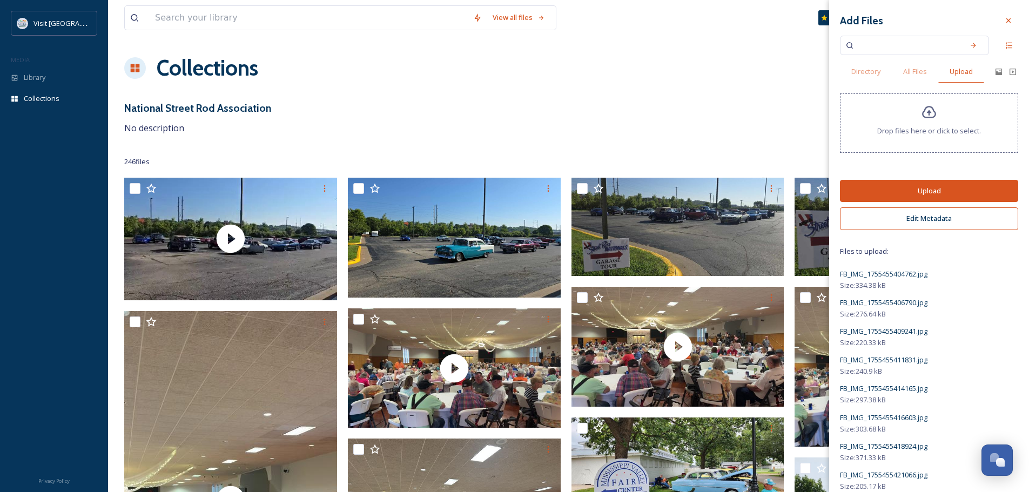
click at [929, 191] on button "Upload" at bounding box center [929, 191] width 178 height 22
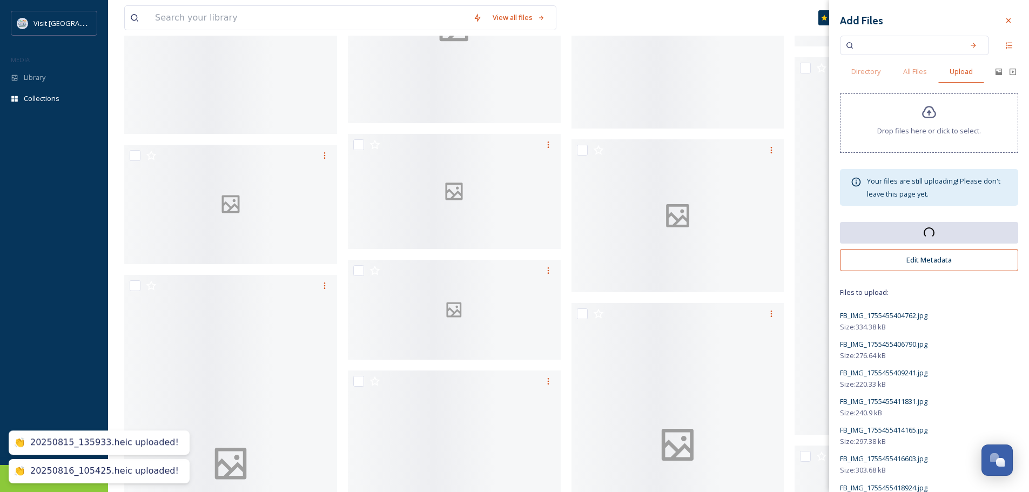
scroll to position [11477, 0]
